Goal: Task Accomplishment & Management: Complete application form

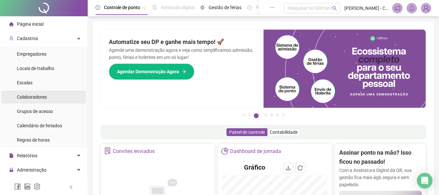
click at [44, 97] on span "Colaboradores" at bounding box center [32, 96] width 30 height 5
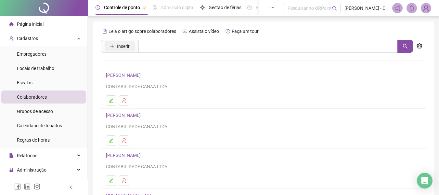
click at [119, 48] on span "Inserir" at bounding box center [123, 46] width 13 height 7
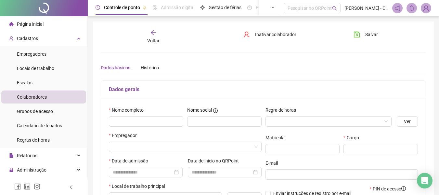
type input "*****"
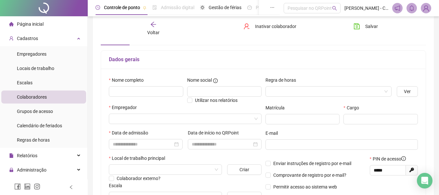
scroll to position [65, 0]
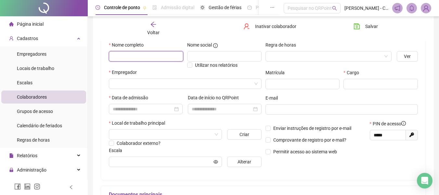
click at [156, 57] on input "text" at bounding box center [146, 56] width 74 height 10
click at [156, 57] on input "*******" at bounding box center [146, 56] width 74 height 10
type input "**********"
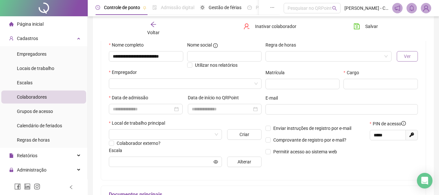
click at [409, 57] on span "Ver" at bounding box center [407, 56] width 7 height 7
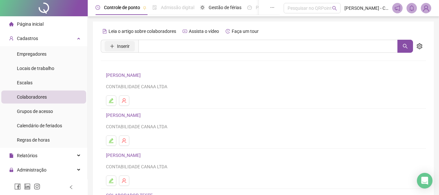
click at [123, 45] on span "Inserir" at bounding box center [123, 46] width 13 height 7
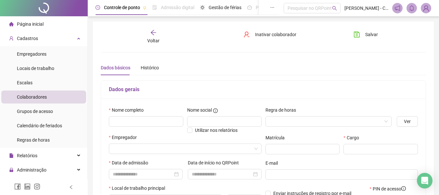
type input "*****"
click at [160, 117] on input "text" at bounding box center [146, 121] width 74 height 10
type input "**********"
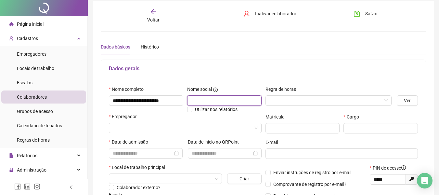
scroll to position [32, 0]
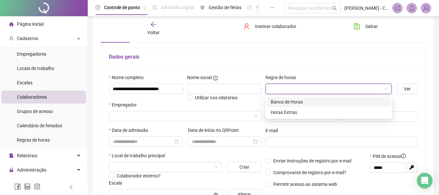
click at [309, 91] on input "search" at bounding box center [325, 89] width 113 height 10
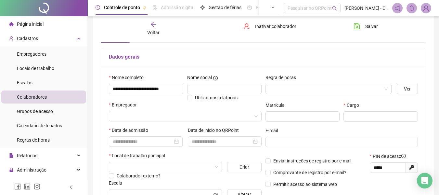
click at [311, 74] on div "Regra de horas" at bounding box center [329, 79] width 126 height 10
click at [155, 115] on input "search" at bounding box center [182, 116] width 139 height 10
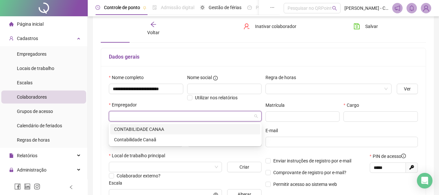
click at [153, 126] on div "CONTABILIDADE CANAA" at bounding box center [185, 128] width 142 height 7
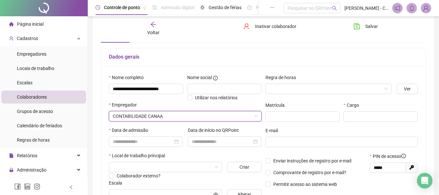
click at [297, 64] on div "Dados gerais" at bounding box center [263, 57] width 325 height 18
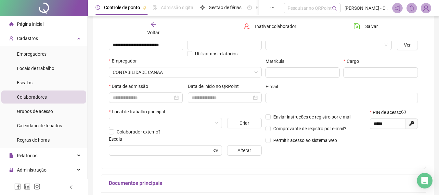
scroll to position [65, 0]
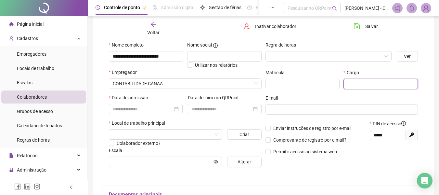
click at [366, 79] on input "text" at bounding box center [381, 84] width 74 height 10
type input "*"
type input "******"
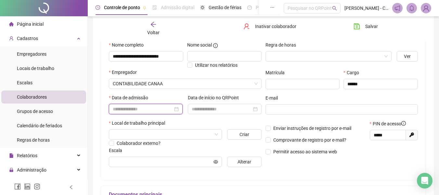
click at [165, 107] on input at bounding box center [143, 108] width 60 height 7
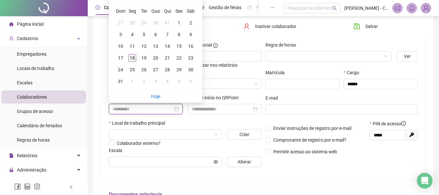
type input "**********"
click at [136, 58] on div "18" at bounding box center [132, 58] width 8 height 8
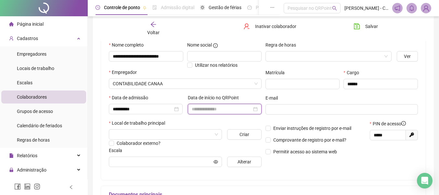
click at [227, 107] on input at bounding box center [222, 108] width 60 height 7
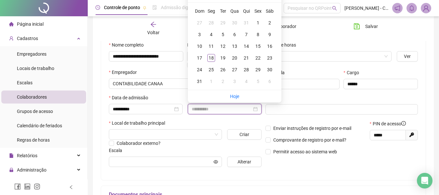
type input "**********"
click at [207, 58] on div "18" at bounding box center [211, 58] width 8 height 8
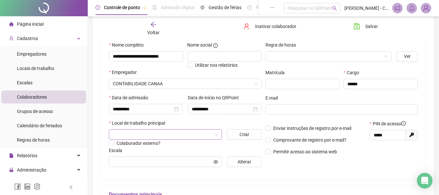
click at [177, 130] on input "search" at bounding box center [162, 134] width 99 height 10
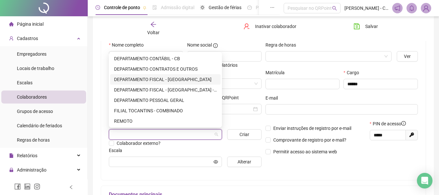
click at [173, 81] on div "DEPARTAMENTO FISCAL - [GEOGRAPHIC_DATA]" at bounding box center [165, 79] width 103 height 7
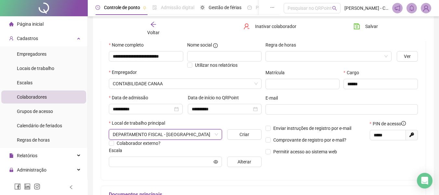
click at [197, 148] on div "Escala" at bounding box center [185, 152] width 153 height 10
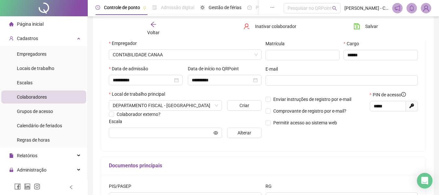
scroll to position [130, 0]
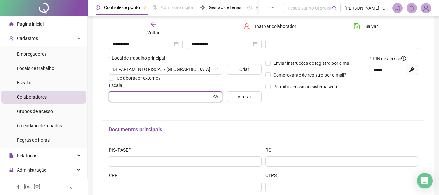
click at [191, 97] on input "text" at bounding box center [162, 96] width 99 height 7
click at [242, 95] on span "Alterar" at bounding box center [245, 96] width 14 height 7
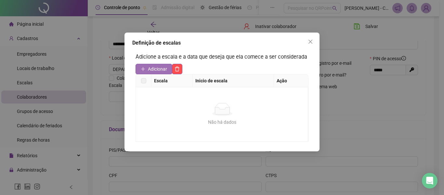
click at [148, 70] on span "Adicionar" at bounding box center [157, 68] width 19 height 7
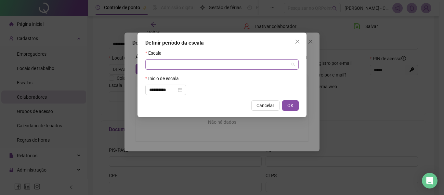
click at [217, 63] on input "search" at bounding box center [219, 64] width 140 height 10
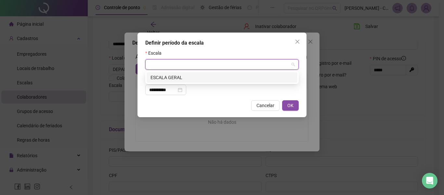
click at [184, 77] on div "ESCALA GERAL" at bounding box center [221, 77] width 143 height 7
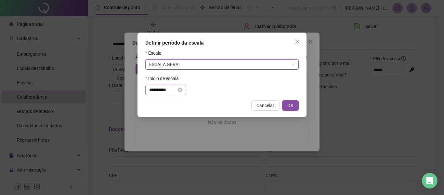
click at [182, 87] on div "**********" at bounding box center [165, 89] width 33 height 7
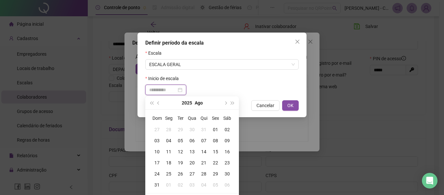
type input "**********"
click at [183, 163] on div "19" at bounding box center [181, 162] width 12 height 7
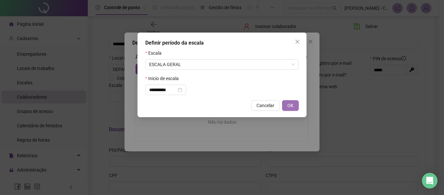
click at [292, 105] on span "OK" at bounding box center [290, 105] width 6 height 7
type input "**********"
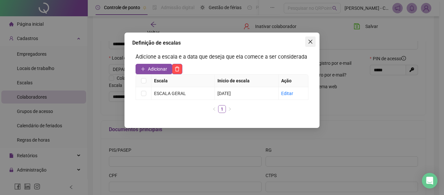
click at [311, 42] on icon "close" at bounding box center [310, 41] width 5 height 5
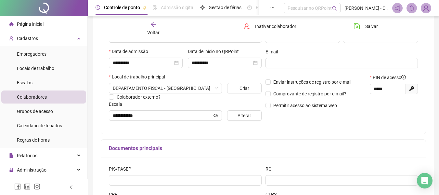
scroll to position [0, 0]
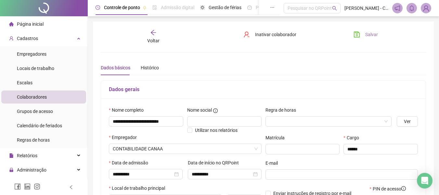
click at [366, 35] on span "Salvar" at bounding box center [371, 34] width 13 height 7
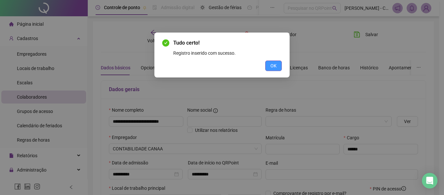
click at [276, 68] on span "OK" at bounding box center [273, 65] width 6 height 7
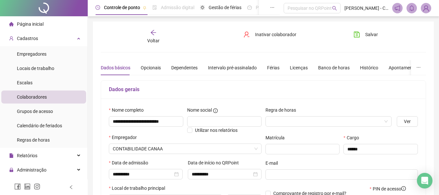
click at [155, 38] on span "Voltar" at bounding box center [153, 40] width 12 height 5
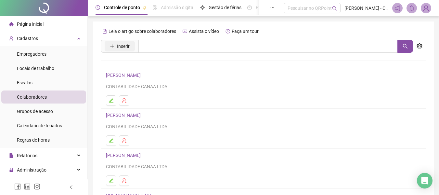
click at [126, 46] on span "Inserir" at bounding box center [123, 46] width 13 height 7
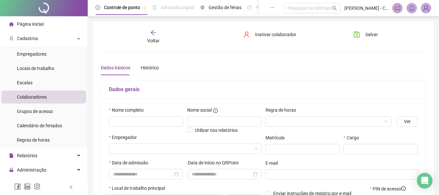
type input "*****"
click at [153, 118] on input "text" at bounding box center [146, 121] width 74 height 10
type input "**********"
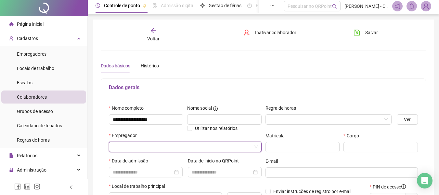
scroll to position [65, 0]
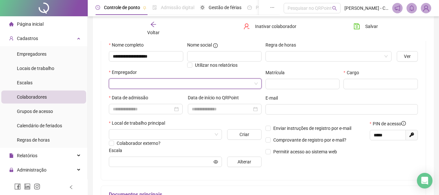
click at [179, 83] on input "search" at bounding box center [182, 84] width 139 height 10
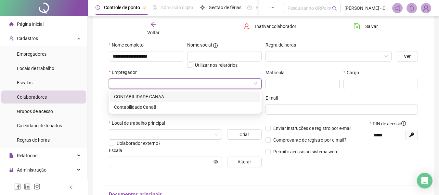
click at [171, 97] on div "CONTABILIDADE CANAA" at bounding box center [185, 96] width 142 height 7
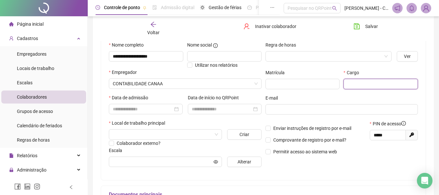
click at [358, 82] on input "text" at bounding box center [381, 84] width 74 height 10
click at [173, 108] on div at bounding box center [146, 108] width 66 height 7
type input "******"
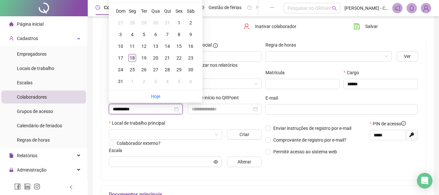
type input "**********"
click at [133, 56] on div "18" at bounding box center [132, 58] width 8 height 8
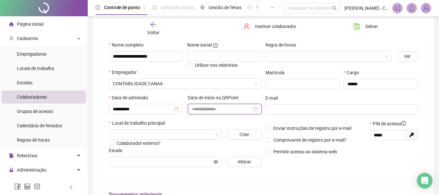
click at [210, 107] on input at bounding box center [222, 108] width 60 height 7
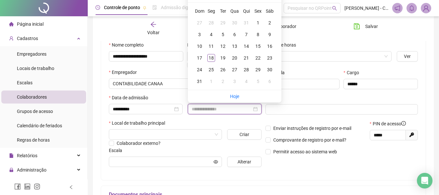
type input "**********"
click at [209, 57] on div "18" at bounding box center [211, 58] width 8 height 8
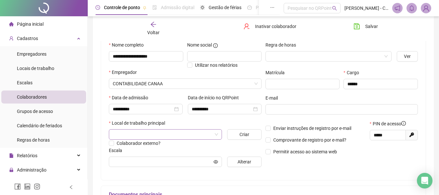
click at [208, 134] on input "search" at bounding box center [162, 134] width 99 height 10
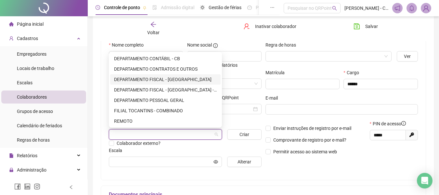
click at [156, 82] on div "DEPARTAMENTO FISCAL - [GEOGRAPHIC_DATA]" at bounding box center [165, 79] width 103 height 7
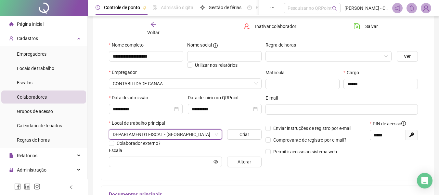
click at [209, 154] on div "Escala" at bounding box center [185, 152] width 153 height 10
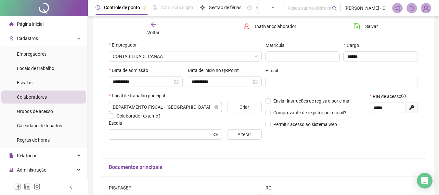
scroll to position [130, 0]
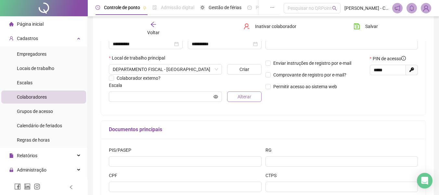
click at [243, 97] on span "Alterar" at bounding box center [245, 96] width 14 height 7
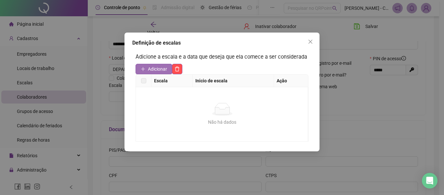
click at [143, 71] on icon "plus" at bounding box center [143, 69] width 5 height 5
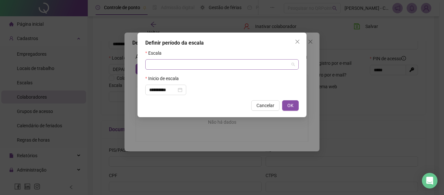
click at [199, 65] on input "search" at bounding box center [219, 64] width 140 height 10
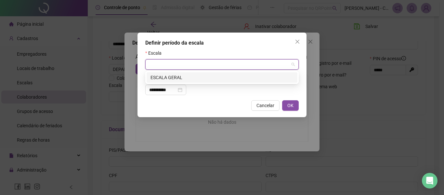
click at [172, 80] on div "ESCALA GERAL" at bounding box center [221, 77] width 143 height 7
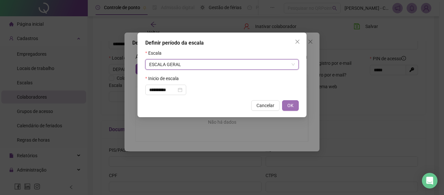
click at [289, 107] on span "OK" at bounding box center [290, 105] width 6 height 7
type input "**********"
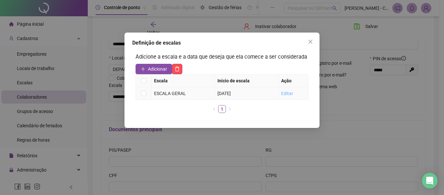
click at [288, 93] on link "Editar" at bounding box center [287, 93] width 12 height 5
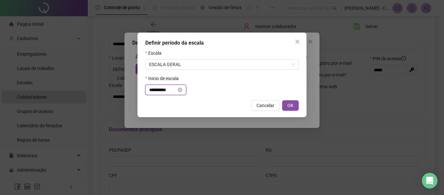
click at [169, 91] on input "**********" at bounding box center [162, 89] width 27 height 7
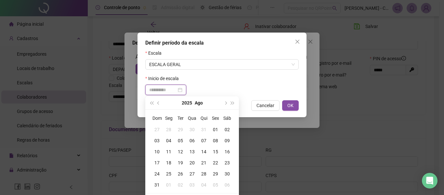
type input "**********"
click at [181, 161] on div "19" at bounding box center [181, 162] width 12 height 7
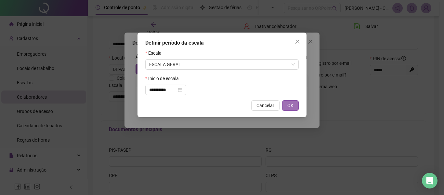
click at [290, 107] on span "OK" at bounding box center [290, 105] width 6 height 7
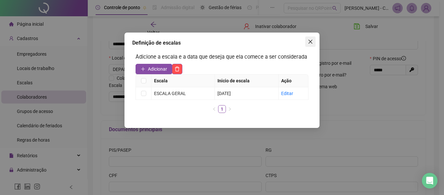
click at [312, 44] on button "Close" at bounding box center [310, 41] width 10 height 10
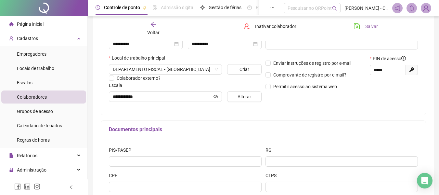
click at [371, 27] on span "Salvar" at bounding box center [371, 26] width 13 height 7
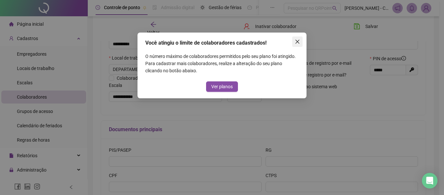
click at [298, 43] on icon "close" at bounding box center [297, 42] width 4 height 4
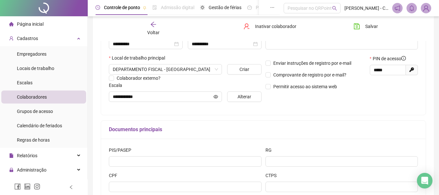
click at [152, 26] on icon "arrow-left" at bounding box center [153, 24] width 6 height 6
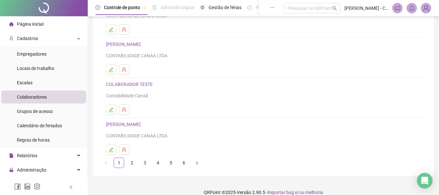
scroll to position [120, 0]
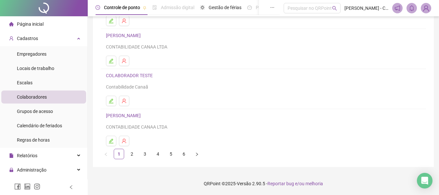
click at [143, 75] on link "COLABORADOR TESTE" at bounding box center [130, 75] width 49 height 5
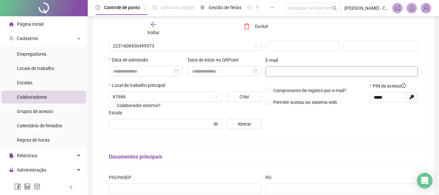
scroll to position [123, 0]
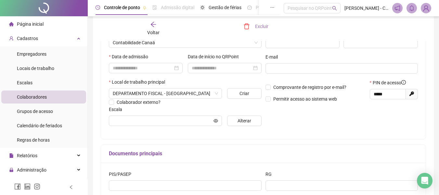
click at [258, 26] on span "Excluir" at bounding box center [261, 26] width 13 height 7
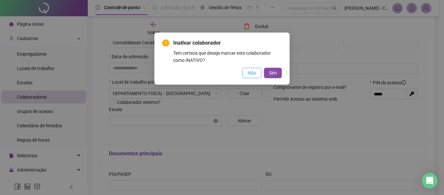
click at [249, 72] on span "Não" at bounding box center [252, 72] width 8 height 7
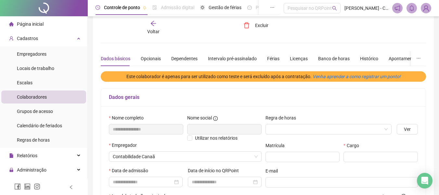
scroll to position [0, 0]
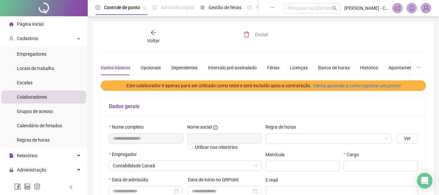
click at [262, 35] on span "Excluir" at bounding box center [261, 34] width 13 height 7
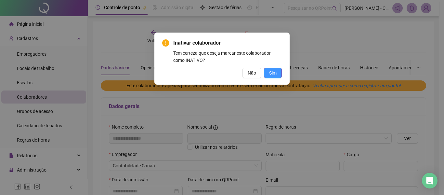
click at [272, 73] on span "Sim" at bounding box center [272, 72] width 7 height 7
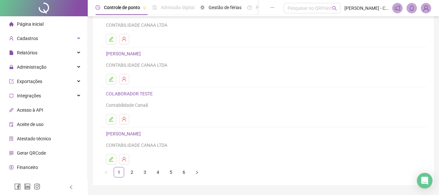
scroll to position [120, 0]
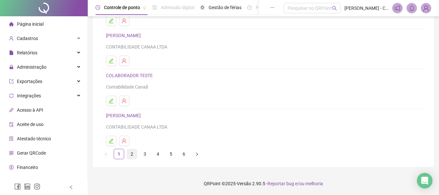
click at [133, 155] on link "2" at bounding box center [132, 154] width 10 height 10
click at [142, 156] on link "3" at bounding box center [145, 154] width 10 height 10
click at [160, 156] on link "4" at bounding box center [158, 154] width 10 height 10
click at [171, 153] on link "5" at bounding box center [171, 154] width 10 height 10
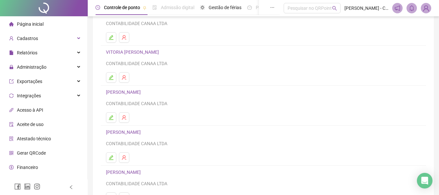
scroll to position [65, 0]
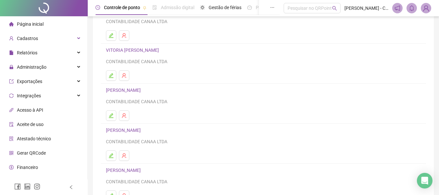
click at [143, 90] on link "[PERSON_NAME]" at bounding box center [124, 89] width 37 height 5
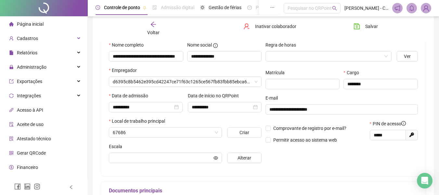
scroll to position [68, 0]
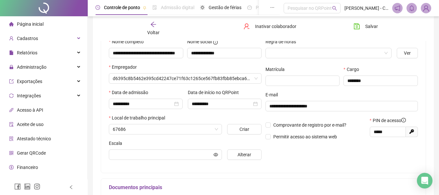
type input "**********"
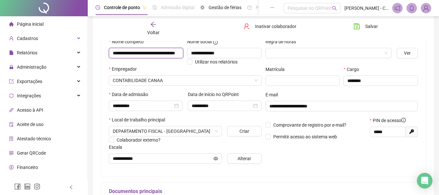
scroll to position [0, 0]
drag, startPoint x: 112, startPoint y: 54, endPoint x: 102, endPoint y: 53, distance: 10.8
click at [102, 53] on div "**********" at bounding box center [263, 103] width 325 height 146
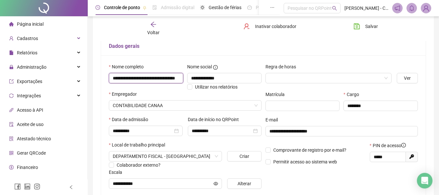
scroll to position [162, 0]
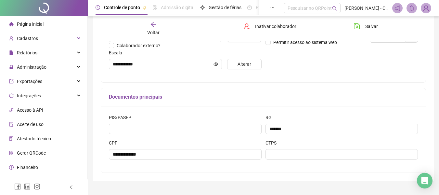
click at [160, 28] on div "Voltar" at bounding box center [153, 28] width 50 height 15
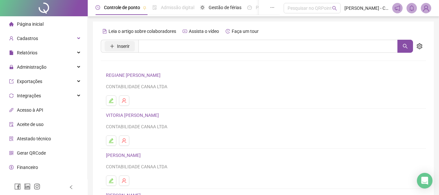
click at [117, 44] on span "Inserir" at bounding box center [123, 46] width 13 height 7
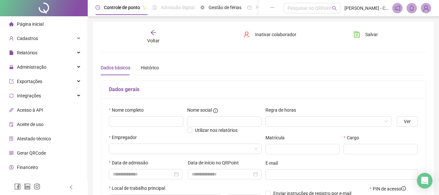
type input "*****"
click at [158, 116] on input "text" at bounding box center [146, 121] width 74 height 10
type input "**********"
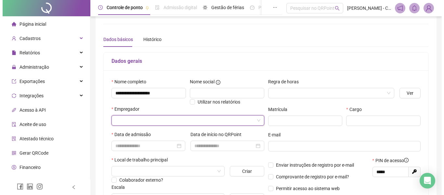
scroll to position [65, 0]
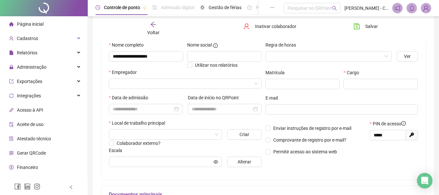
click at [148, 89] on div "Empregador" at bounding box center [185, 81] width 155 height 25
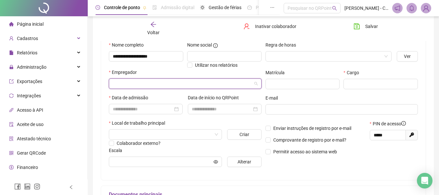
click at [146, 84] on input "search" at bounding box center [182, 84] width 139 height 10
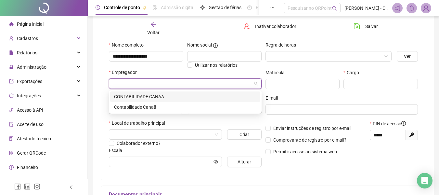
click at [143, 95] on div "CONTABILIDADE CANAA" at bounding box center [185, 96] width 142 height 7
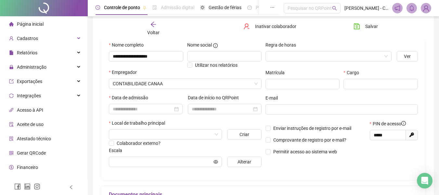
click at [270, 94] on label "E-mail" at bounding box center [274, 97] width 17 height 7
click at [356, 83] on input "text" at bounding box center [381, 84] width 74 height 10
type input "******"
click at [152, 108] on input at bounding box center [143, 108] width 60 height 7
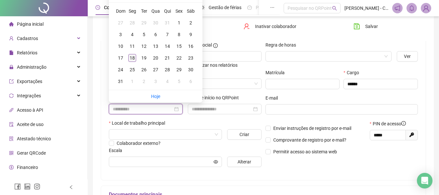
type input "**********"
drag, startPoint x: 133, startPoint y: 59, endPoint x: 139, endPoint y: 60, distance: 5.8
click at [134, 59] on div "18" at bounding box center [132, 58] width 8 height 8
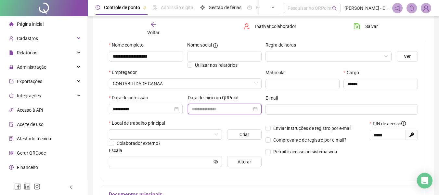
click at [213, 112] on input at bounding box center [222, 108] width 60 height 7
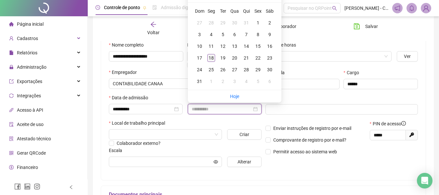
type input "**********"
click at [210, 56] on div "18" at bounding box center [211, 58] width 8 height 8
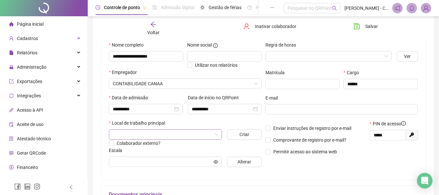
click at [179, 134] on input "search" at bounding box center [162, 134] width 99 height 10
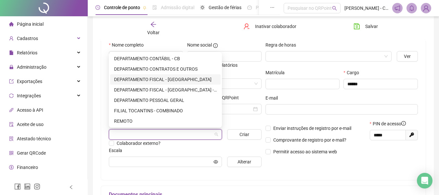
click at [145, 78] on div "DEPARTAMENTO FISCAL - [GEOGRAPHIC_DATA]" at bounding box center [165, 79] width 103 height 7
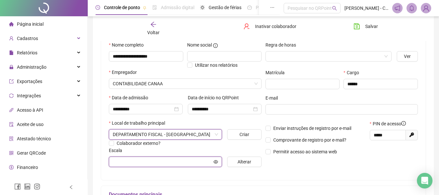
click at [175, 159] on input "text" at bounding box center [162, 161] width 99 height 7
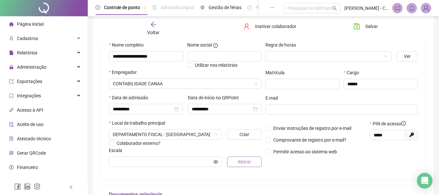
click at [235, 158] on button "Alterar" at bounding box center [244, 161] width 34 height 10
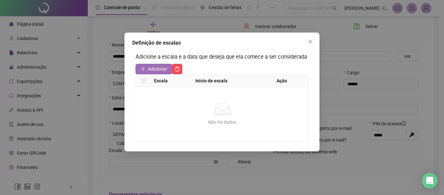
click at [145, 71] on button "Adicionar" at bounding box center [154, 69] width 37 height 10
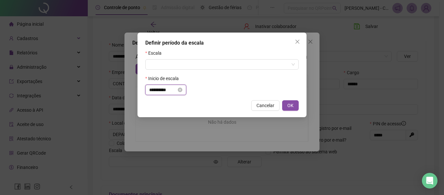
click at [172, 91] on input "**********" at bounding box center [162, 89] width 27 height 7
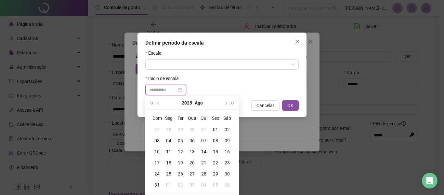
type input "**********"
click at [181, 161] on div "19" at bounding box center [181, 162] width 12 height 7
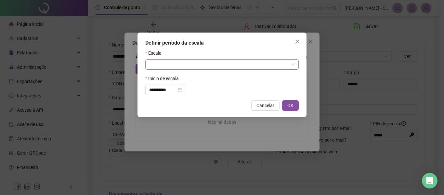
click at [228, 59] on div at bounding box center [221, 64] width 153 height 10
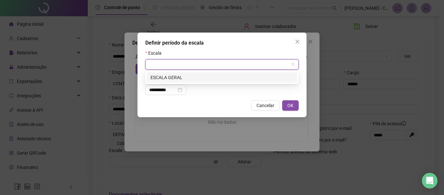
click at [194, 81] on div "ESCALA GERAL" at bounding box center [222, 77] width 151 height 10
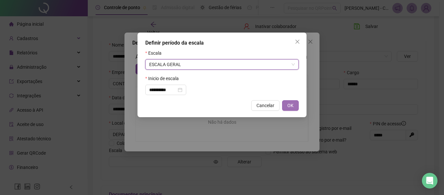
click at [284, 104] on button "OK" at bounding box center [290, 105] width 17 height 10
type input "**********"
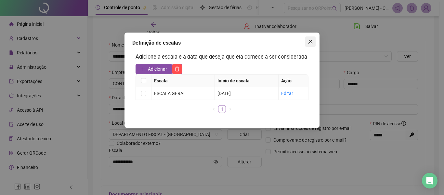
click at [312, 44] on icon "close" at bounding box center [310, 41] width 5 height 5
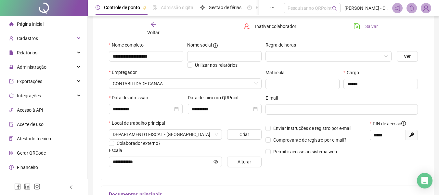
click at [372, 25] on span "Salvar" at bounding box center [371, 26] width 13 height 7
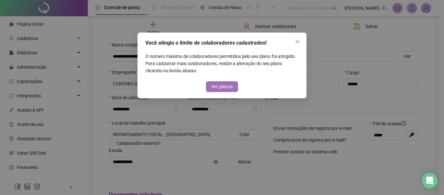
click at [231, 85] on span "Ver planos" at bounding box center [221, 86] width 21 height 7
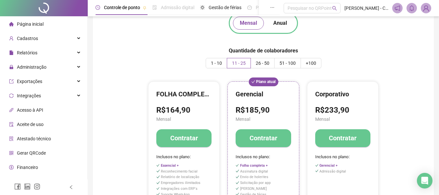
scroll to position [32, 0]
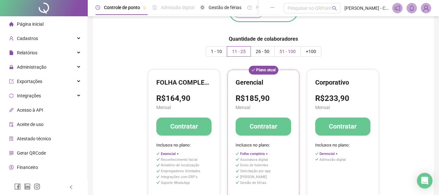
click at [275, 51] on label "51 - 100" at bounding box center [288, 51] width 26 height 10
click at [260, 51] on span "26 - 50" at bounding box center [263, 51] width 14 height 5
click at [240, 54] on label "11 - 25" at bounding box center [239, 51] width 24 height 10
click at [265, 52] on span "26 - 50" at bounding box center [263, 51] width 14 height 5
click at [229, 48] on label "11 - 25" at bounding box center [239, 51] width 24 height 10
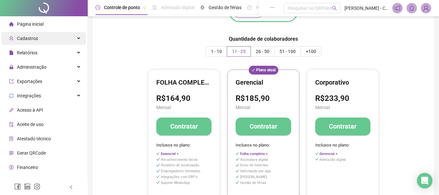
click at [46, 39] on div "Cadastros" at bounding box center [43, 38] width 85 height 13
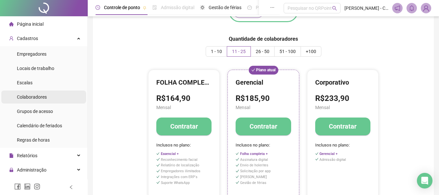
click at [39, 100] on div "Colaboradores" at bounding box center [32, 96] width 30 height 13
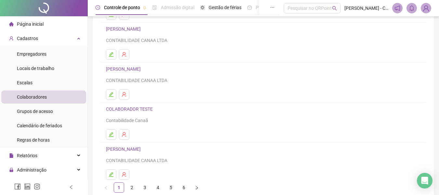
scroll to position [97, 0]
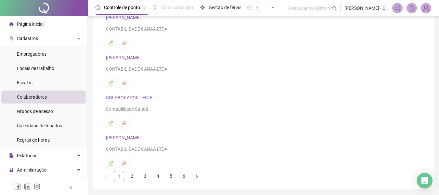
click at [135, 101] on h4 "COLABORADOR TESTE" at bounding box center [263, 98] width 315 height 8
click at [135, 98] on link "COLABORADOR TESTE" at bounding box center [130, 97] width 49 height 5
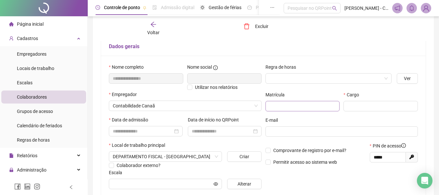
scroll to position [3, 0]
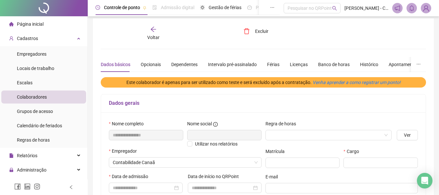
click at [153, 29] on icon "arrow-left" at bounding box center [153, 29] width 6 height 6
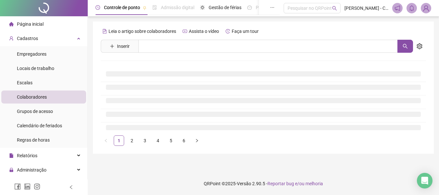
scroll to position [0, 0]
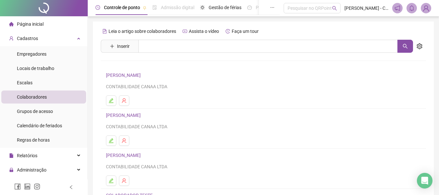
click at [29, 16] on div at bounding box center [44, 8] width 88 height 16
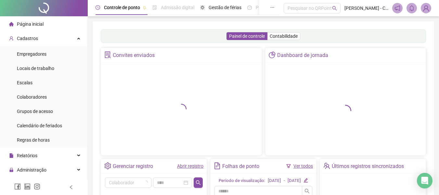
click at [29, 23] on span "Página inicial" at bounding box center [30, 23] width 27 height 5
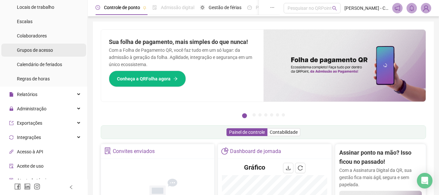
scroll to position [111, 0]
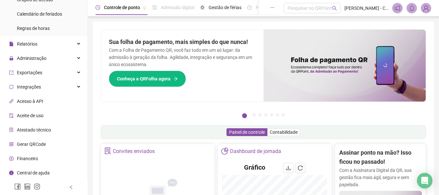
click at [28, 159] on span "Financeiro" at bounding box center [27, 158] width 21 height 5
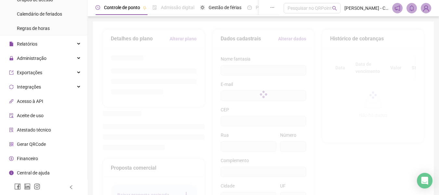
type input "**********"
type input "**"
type input "******"
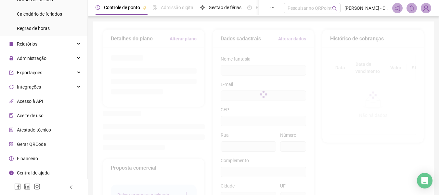
type input "**********"
type input "**"
type input "*********"
type input "**********"
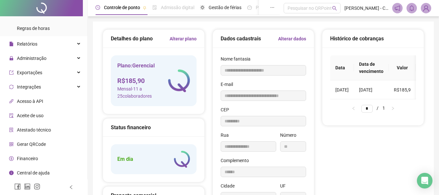
click at [181, 40] on link "Alterar plano" at bounding box center [183, 38] width 27 height 7
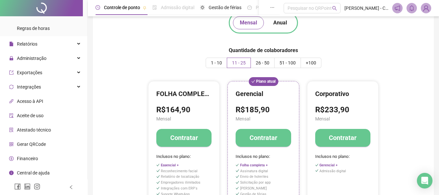
scroll to position [32, 0]
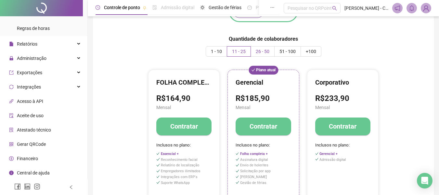
click at [262, 51] on span "26 - 50" at bounding box center [263, 51] width 14 height 5
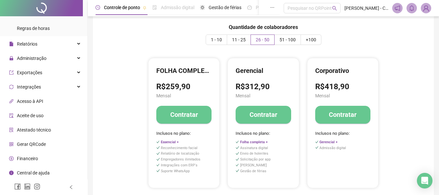
scroll to position [65, 0]
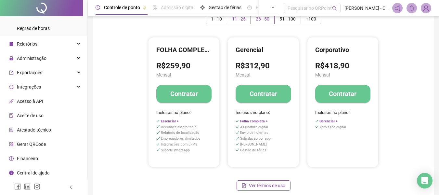
click at [239, 17] on span "11 - 25" at bounding box center [239, 18] width 14 height 5
click at [257, 19] on span "26 - 50" at bounding box center [263, 18] width 14 height 5
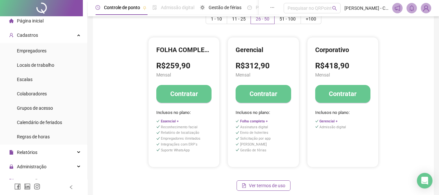
scroll to position [0, 0]
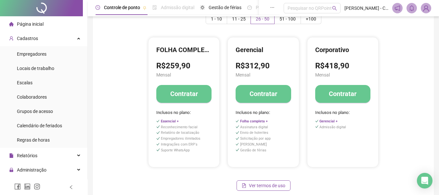
click at [32, 28] on div "Página inicial" at bounding box center [26, 24] width 34 height 13
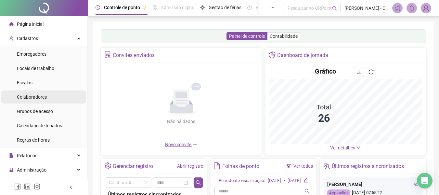
click at [40, 95] on span "Colaboradores" at bounding box center [32, 96] width 30 height 5
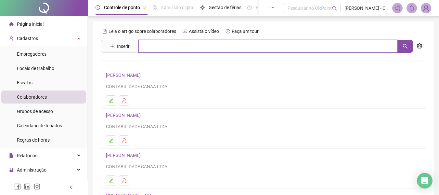
click at [210, 50] on input "text" at bounding box center [267, 46] width 259 height 13
click at [407, 46] on icon "search" at bounding box center [405, 46] width 5 height 5
type input "***"
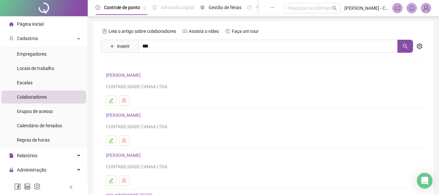
click at [141, 66] on link "ZILDETE [PERSON_NAME]" at bounding box center [139, 65] width 53 height 5
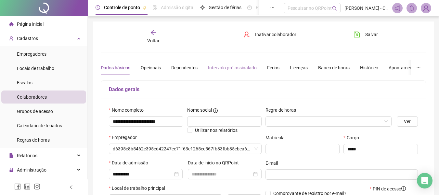
type input "**********"
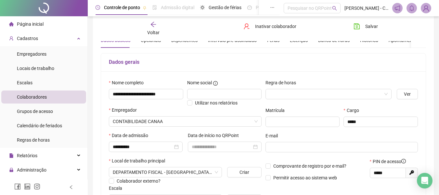
scroll to position [65, 0]
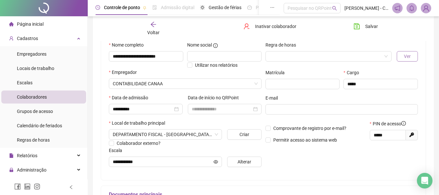
click at [415, 57] on button "Ver" at bounding box center [407, 56] width 21 height 10
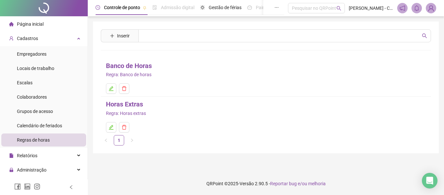
click at [128, 65] on link "Banco de Horas" at bounding box center [129, 66] width 46 height 10
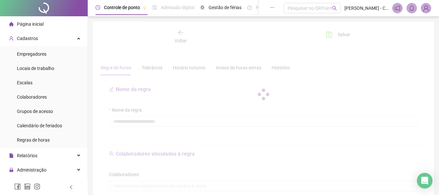
type input "**********"
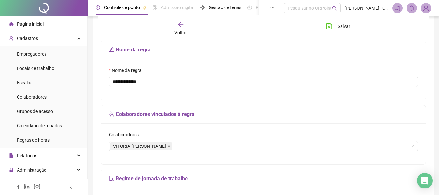
scroll to position [130, 0]
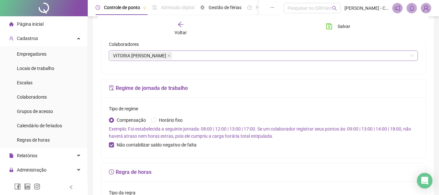
click at [240, 55] on div "VITORIA [PERSON_NAME]" at bounding box center [263, 55] width 309 height 10
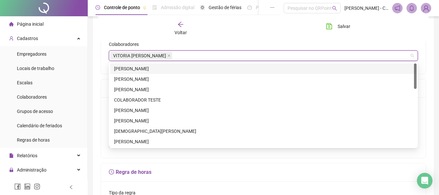
type input "*"
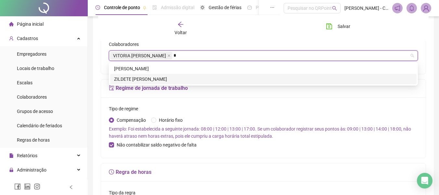
click at [166, 81] on div "ZILDETE [PERSON_NAME]" at bounding box center [263, 78] width 299 height 7
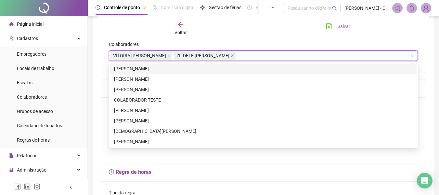
click at [341, 26] on span "Salvar" at bounding box center [344, 26] width 13 height 7
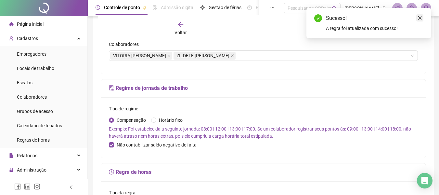
click at [419, 16] on icon "close" at bounding box center [420, 18] width 5 height 5
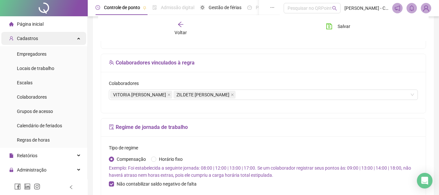
scroll to position [58, 0]
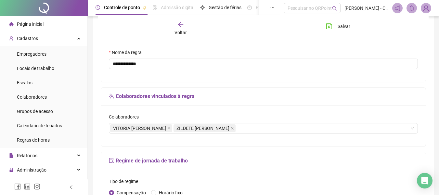
click at [29, 24] on span "Página inicial" at bounding box center [30, 23] width 27 height 5
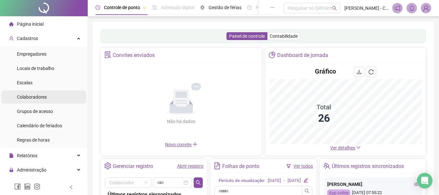
click at [33, 94] on span "Colaboradores" at bounding box center [32, 96] width 30 height 5
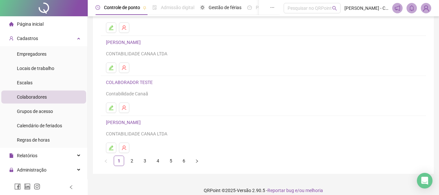
scroll to position [120, 0]
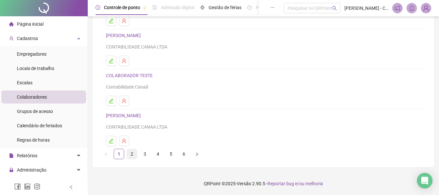
click at [131, 156] on link "2" at bounding box center [132, 154] width 10 height 10
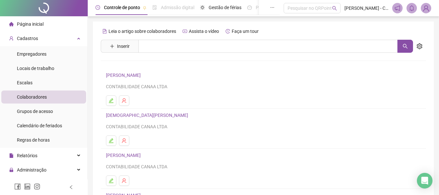
click at [143, 74] on link "[PERSON_NAME]" at bounding box center [124, 74] width 37 height 5
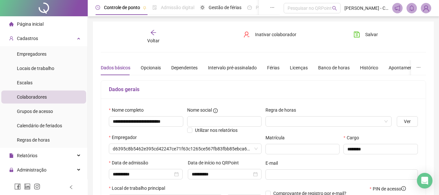
type input "**********"
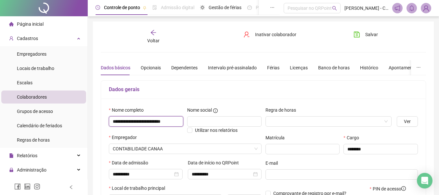
click at [167, 121] on input "**********" at bounding box center [146, 121] width 74 height 10
type input "**********"
click at [370, 36] on span "Salvar" at bounding box center [371, 34] width 13 height 7
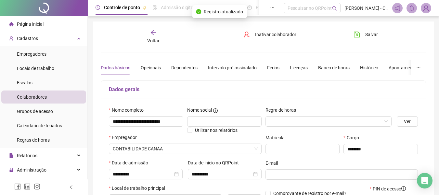
click at [157, 33] on div "Voltar" at bounding box center [153, 36] width 50 height 15
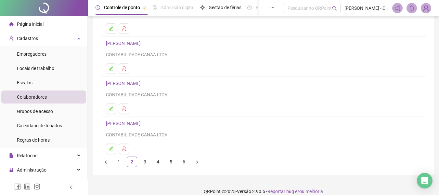
scroll to position [120, 0]
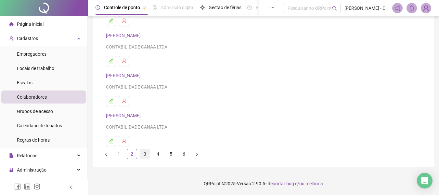
click at [145, 152] on link "3" at bounding box center [145, 154] width 10 height 10
click at [160, 152] on link "4" at bounding box center [158, 154] width 10 height 10
click at [171, 151] on link "5" at bounding box center [171, 154] width 10 height 10
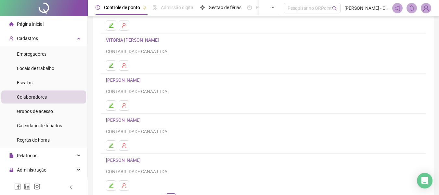
scroll to position [97, 0]
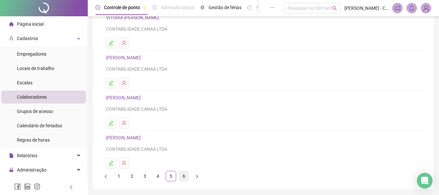
click at [185, 173] on link "6" at bounding box center [184, 176] width 10 height 10
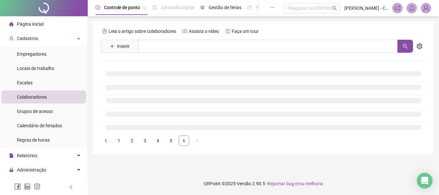
scroll to position [0, 0]
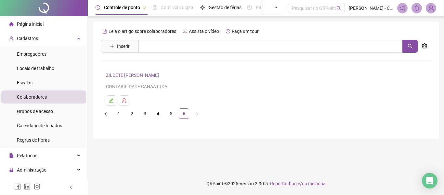
click at [35, 22] on span "Página inicial" at bounding box center [30, 23] width 27 height 5
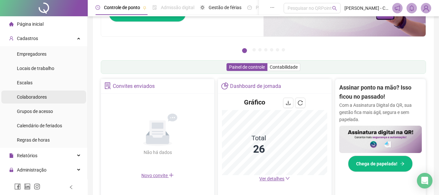
scroll to position [65, 0]
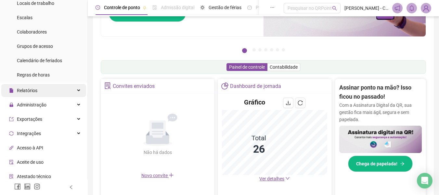
click at [45, 90] on div "Relatórios" at bounding box center [43, 90] width 85 height 13
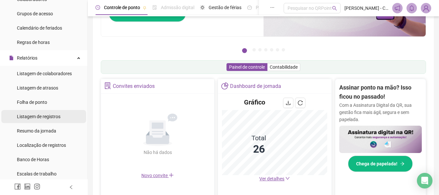
scroll to position [130, 0]
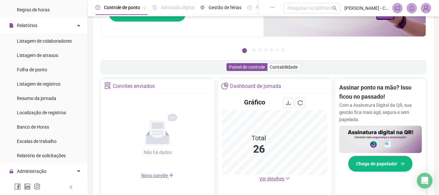
click at [51, 47] on ul "Listagem de colaboradores Listagem de atrasos Folha de ponto Listagem de regist…" at bounding box center [43, 98] width 87 height 130
click at [49, 37] on div "Listagem de colaboradores" at bounding box center [44, 40] width 55 height 13
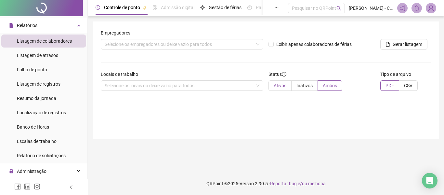
click at [277, 87] on span "Ativos" at bounding box center [280, 85] width 13 height 5
click at [196, 46] on div "Selecione os empregadores ou deixe vazio para todos" at bounding box center [182, 44] width 162 height 10
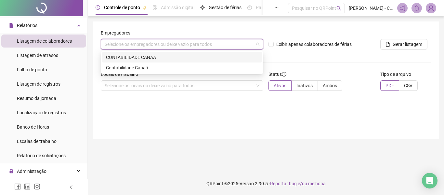
click at [159, 56] on div "CONTABILIDADE CANAA" at bounding box center [182, 57] width 152 height 7
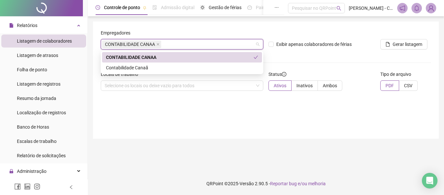
click at [128, 57] on div "CONTABILIDADE CANAA" at bounding box center [180, 57] width 148 height 7
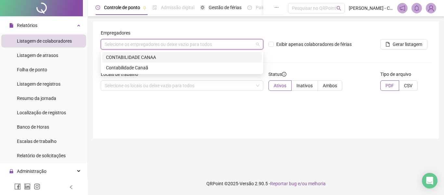
click at [147, 54] on div "CONTABILIDADE CANAA" at bounding box center [182, 57] width 152 height 7
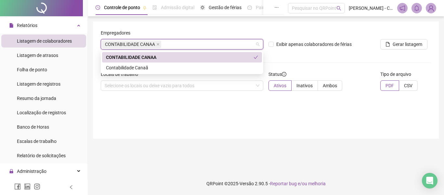
click at [338, 50] on div "Exibir apenas colaboradores de férias" at bounding box center [322, 41] width 112 height 25
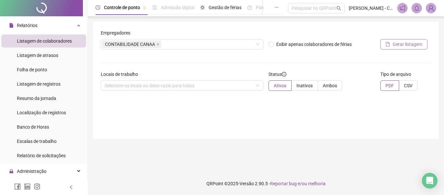
click at [407, 42] on span "Gerar listagem" at bounding box center [408, 44] width 30 height 7
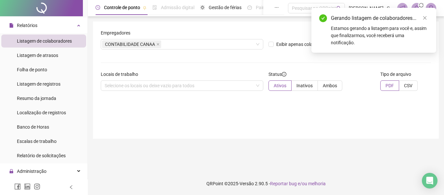
click at [366, 28] on div "Estamos gerando a listagem para você e, assim que finalizarmos, você receberá u…" at bounding box center [379, 35] width 97 height 21
click at [425, 19] on icon "close" at bounding box center [424, 18] width 5 height 5
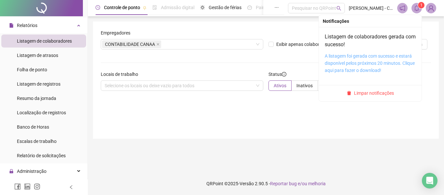
click at [357, 60] on link "A listagem foi gerada com sucesso e estará disponível pelos próximos 20 minutos…" at bounding box center [370, 62] width 90 height 19
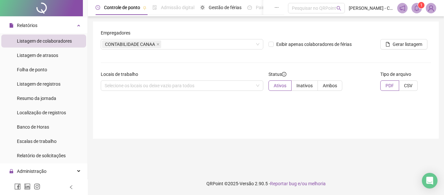
click at [44, 40] on span "Listagem de colaboradores" at bounding box center [44, 40] width 55 height 5
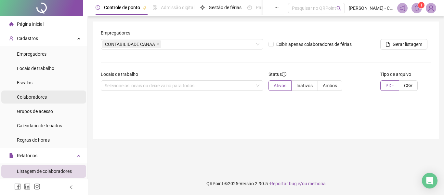
click at [39, 97] on span "Colaboradores" at bounding box center [32, 96] width 30 height 5
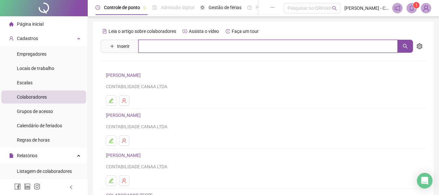
click at [165, 44] on input "text" at bounding box center [267, 46] width 259 height 13
click at [406, 46] on icon "search" at bounding box center [405, 46] width 5 height 5
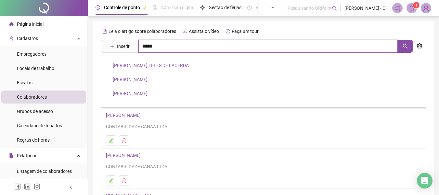
type input "*****"
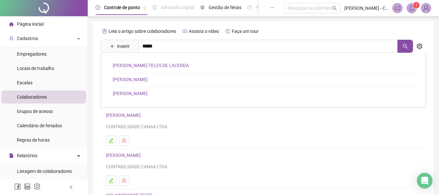
click at [148, 92] on link "[PERSON_NAME]" at bounding box center [130, 93] width 35 height 5
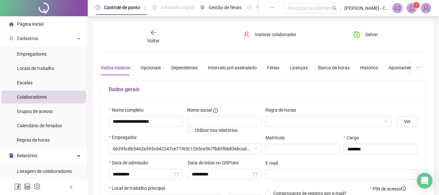
type input "**********"
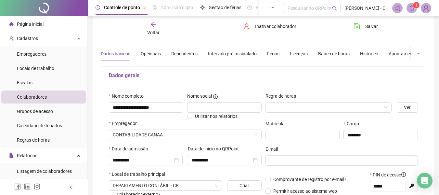
scroll to position [14, 0]
drag, startPoint x: 178, startPoint y: 108, endPoint x: 99, endPoint y: 109, distance: 79.3
click at [99, 109] on div "**********" at bounding box center [263, 168] width 341 height 321
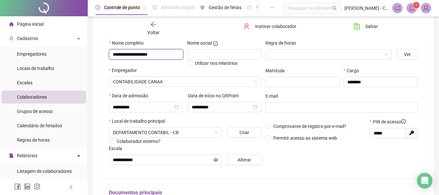
scroll to position [79, 0]
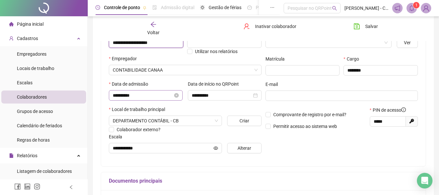
type input "**********"
click at [143, 96] on input "**********" at bounding box center [143, 95] width 60 height 7
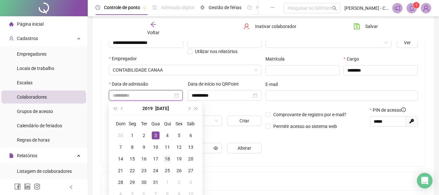
type input "**********"
click at [170, 158] on div "18" at bounding box center [167, 159] width 8 height 8
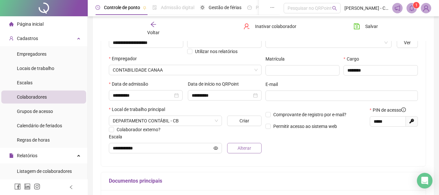
click at [234, 149] on button "Alterar" at bounding box center [244, 148] width 34 height 10
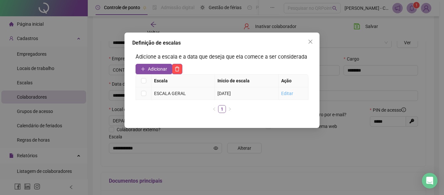
click at [292, 92] on link "Editar" at bounding box center [287, 93] width 12 height 5
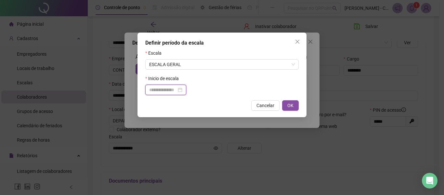
click at [166, 92] on input at bounding box center [162, 89] width 27 height 7
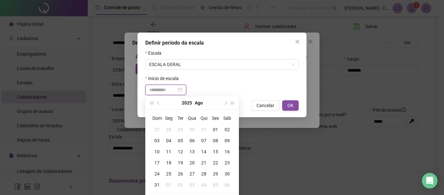
type input "**********"
click at [180, 161] on div "19" at bounding box center [181, 162] width 12 height 7
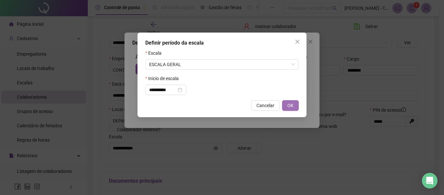
click at [291, 103] on span "OK" at bounding box center [290, 105] width 6 height 7
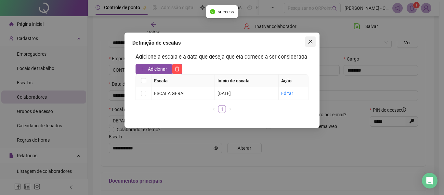
click at [313, 40] on icon "close" at bounding box center [310, 41] width 5 height 5
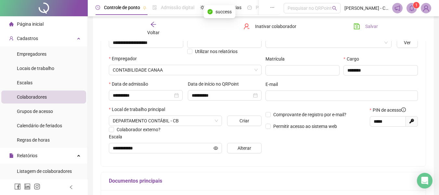
click at [363, 27] on button "Salvar" at bounding box center [366, 26] width 34 height 10
click at [415, 3] on sup "1" at bounding box center [416, 5] width 6 height 6
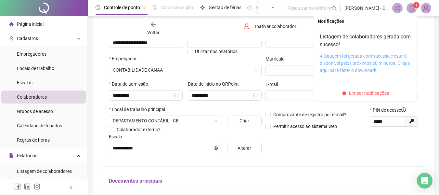
click at [356, 56] on link "A listagem foi gerada com sucesso e estará disponível pelos próximos 20 minutos…" at bounding box center [365, 62] width 90 height 19
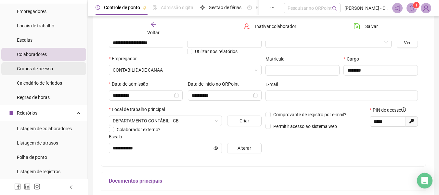
scroll to position [97, 0]
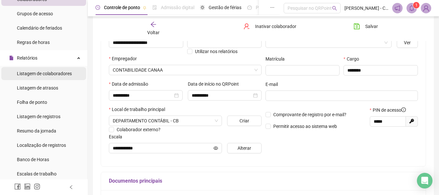
click at [51, 73] on span "Listagem de colaboradores" at bounding box center [44, 73] width 55 height 5
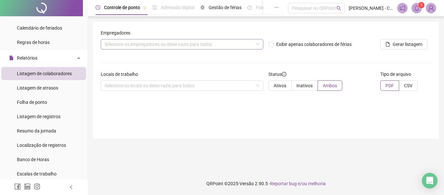
click at [184, 48] on div "Selecione os empregadores ou deixe vazio para todos" at bounding box center [182, 44] width 162 height 10
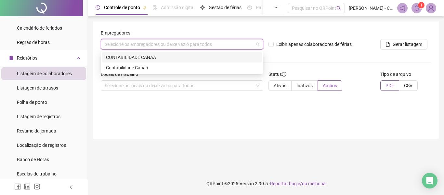
click at [154, 59] on div "CONTABILIDADE CANAA" at bounding box center [182, 57] width 152 height 7
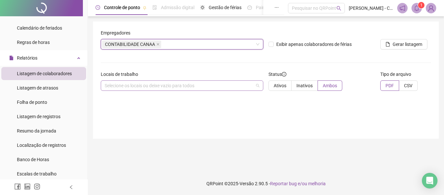
click at [155, 84] on div "Selecione os locais ou deixe vazio para todos" at bounding box center [182, 85] width 162 height 10
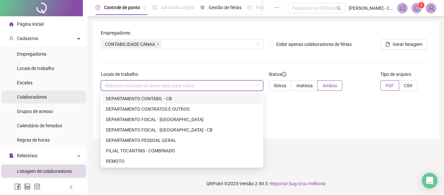
click at [39, 97] on span "Colaboradores" at bounding box center [32, 96] width 30 height 5
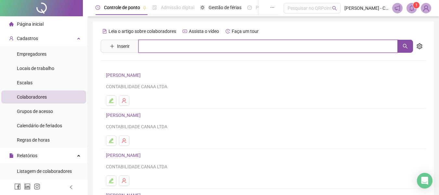
click at [160, 46] on input "text" at bounding box center [267, 46] width 259 height 13
click at [407, 50] on button "button" at bounding box center [405, 46] width 16 height 13
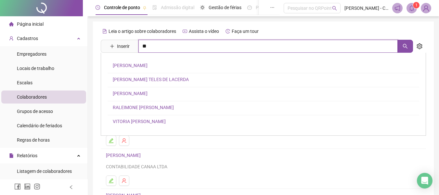
type input "**"
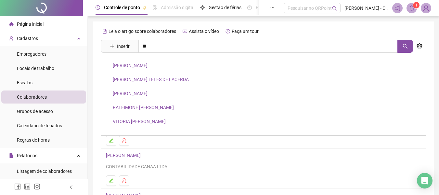
click at [147, 67] on link "[PERSON_NAME]" at bounding box center [130, 65] width 35 height 5
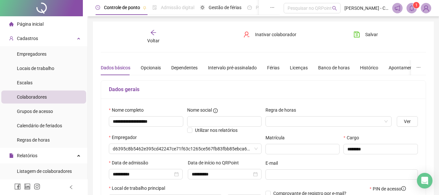
type input "**********"
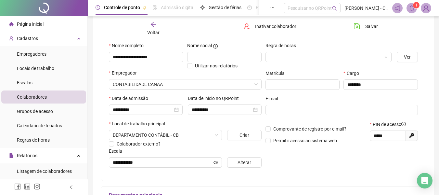
scroll to position [65, 0]
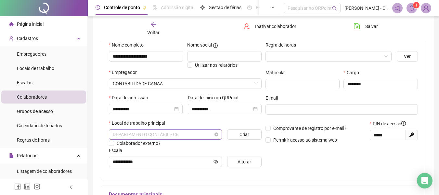
click at [191, 134] on span "DEPARTAMENTO CONTÁBIL - CB" at bounding box center [165, 134] width 105 height 10
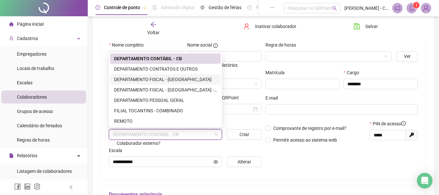
click at [171, 79] on div "DEPARTAMENTO FISCAL - [GEOGRAPHIC_DATA]" at bounding box center [165, 79] width 103 height 7
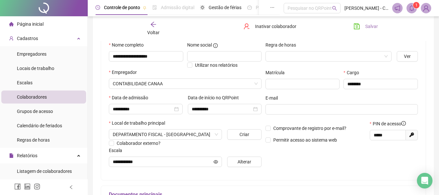
click at [373, 25] on span "Salvar" at bounding box center [371, 26] width 13 height 7
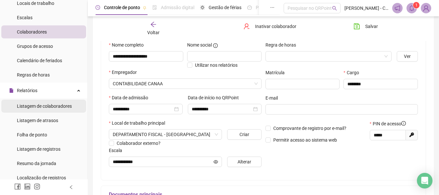
click at [46, 106] on span "Listagem de colaboradores" at bounding box center [44, 105] width 55 height 5
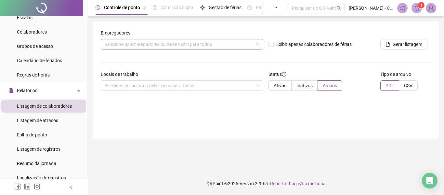
click at [204, 44] on div "Selecione os empregadores ou deixe vazio para todos" at bounding box center [182, 44] width 162 height 10
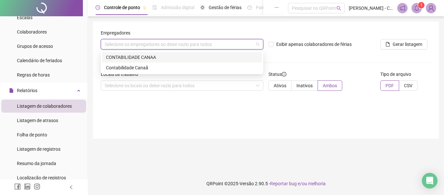
click at [159, 56] on div "CONTABILIDADE CANAA" at bounding box center [182, 57] width 152 height 7
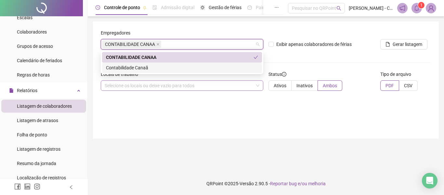
click at [154, 84] on div "Selecione os locais ou deixe vazio para todos" at bounding box center [182, 85] width 162 height 10
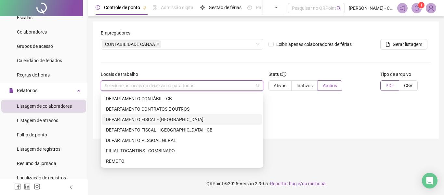
click at [163, 121] on div "DEPARTAMENTO FISCAL - [GEOGRAPHIC_DATA]" at bounding box center [182, 119] width 152 height 7
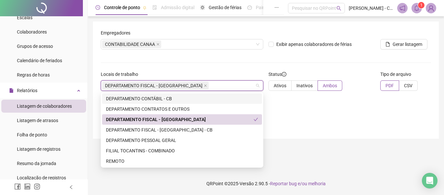
click at [362, 81] on div "Ativos Inativos Ambos" at bounding box center [321, 85] width 107 height 10
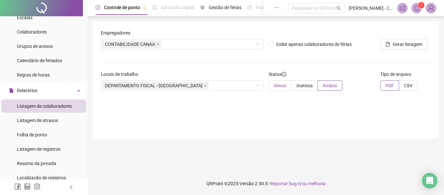
click at [276, 90] on label "Ativos" at bounding box center [279, 85] width 23 height 10
click at [400, 43] on span "Gerar listagem" at bounding box center [408, 44] width 30 height 7
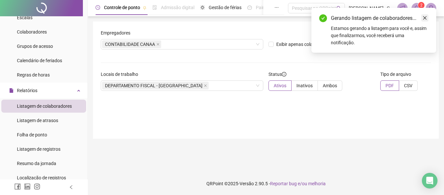
click at [422, 16] on link "Close" at bounding box center [424, 17] width 7 height 7
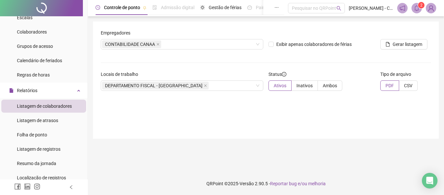
click at [418, 4] on sup "2" at bounding box center [421, 5] width 6 height 6
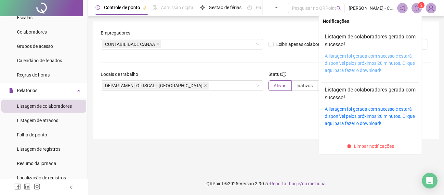
click at [357, 64] on link "A listagem foi gerada com sucesso e estará disponível pelos próximos 20 minutos…" at bounding box center [370, 62] width 90 height 19
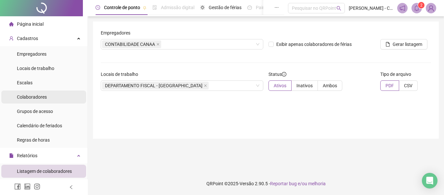
click at [37, 100] on div "Colaboradores" at bounding box center [32, 96] width 30 height 13
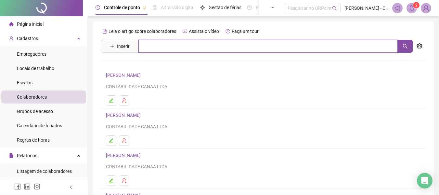
click at [156, 46] on input "text" at bounding box center [267, 46] width 259 height 13
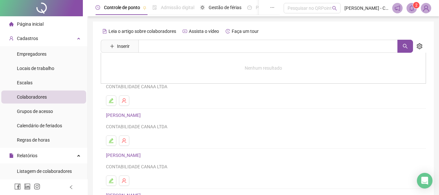
click at [269, 117] on h4 "[PERSON_NAME]" at bounding box center [263, 115] width 315 height 8
click at [143, 117] on link "[PERSON_NAME]" at bounding box center [124, 114] width 37 height 5
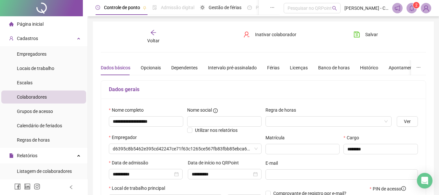
type input "**********"
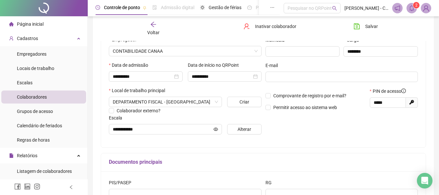
click at [409, 102] on icon "Gerar novo pin" at bounding box center [411, 102] width 5 height 5
type input "*****"
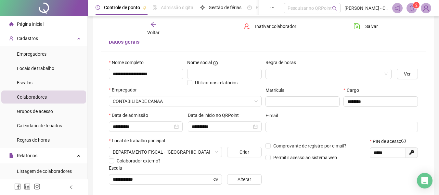
scroll to position [0, 0]
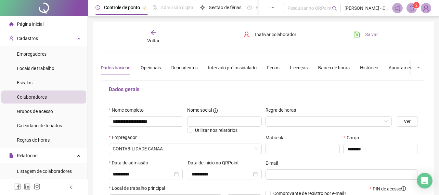
click at [368, 34] on span "Salvar" at bounding box center [371, 34] width 13 height 7
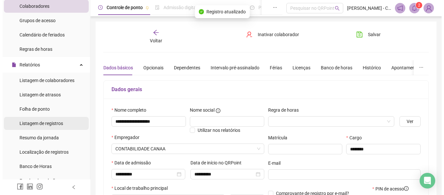
scroll to position [97, 0]
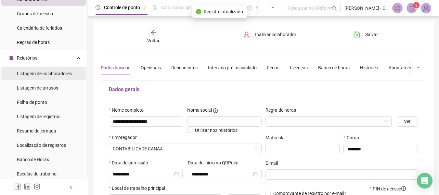
click at [47, 73] on span "Listagem de colaboradores" at bounding box center [44, 73] width 55 height 5
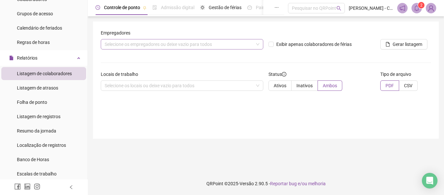
click at [138, 42] on div "Selecione os empregadores ou deixe vazio para todos" at bounding box center [182, 44] width 162 height 10
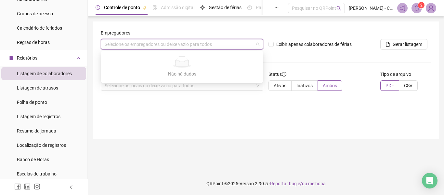
type input "*"
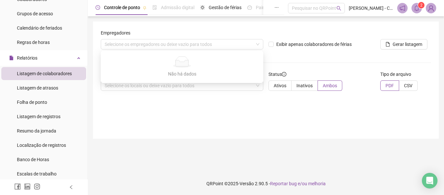
click at [169, 36] on div "Empregadores" at bounding box center [182, 34] width 162 height 10
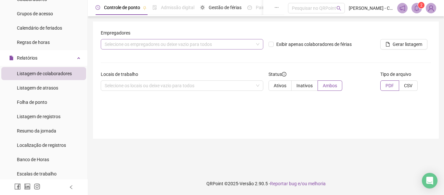
click at [168, 48] on div "Selecione os empregadores ou deixe vazio para todos" at bounding box center [182, 44] width 162 height 10
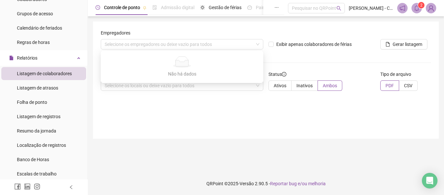
click at [43, 74] on span "Listagem de colaboradores" at bounding box center [44, 73] width 55 height 5
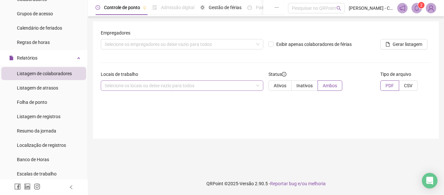
click at [146, 89] on div "Selecione os locais ou deixe vazio para todos" at bounding box center [182, 85] width 162 height 10
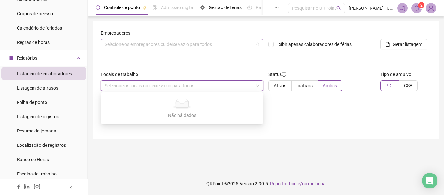
click at [145, 40] on div "Selecione os empregadores ou deixe vazio para todos" at bounding box center [182, 44] width 162 height 10
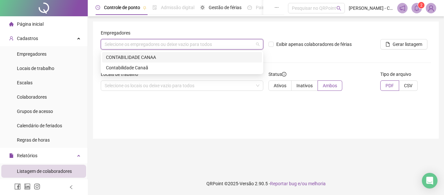
click at [143, 58] on div "CONTABILIDADE CANAA" at bounding box center [182, 57] width 152 height 7
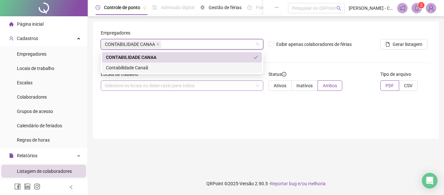
click at [149, 84] on div "Selecione os locais ou deixe vazio para todos" at bounding box center [182, 85] width 162 height 10
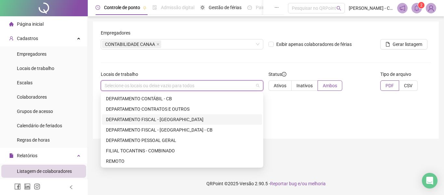
click at [146, 117] on div "DEPARTAMENTO FISCAL - [GEOGRAPHIC_DATA]" at bounding box center [182, 119] width 152 height 7
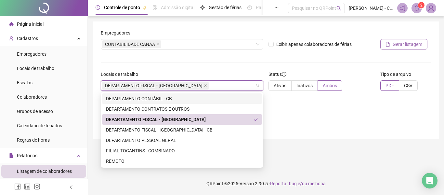
click at [402, 48] on button "Gerar listagem" at bounding box center [403, 44] width 47 height 10
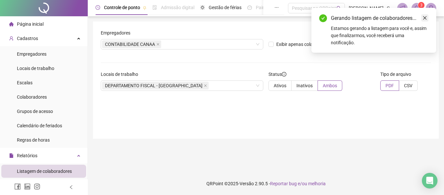
click at [423, 17] on icon "close" at bounding box center [424, 18] width 5 height 5
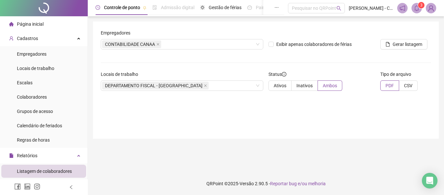
click at [418, 9] on icon "bell" at bounding box center [417, 8] width 6 height 6
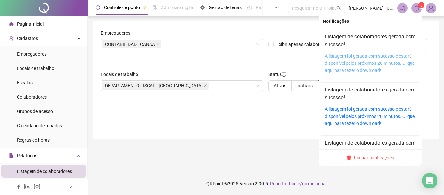
click at [360, 63] on link "A listagem foi gerada com sucesso e estará disponível pelos próximos 20 minutos…" at bounding box center [370, 62] width 90 height 19
